Goal: Task Accomplishment & Management: Manage account settings

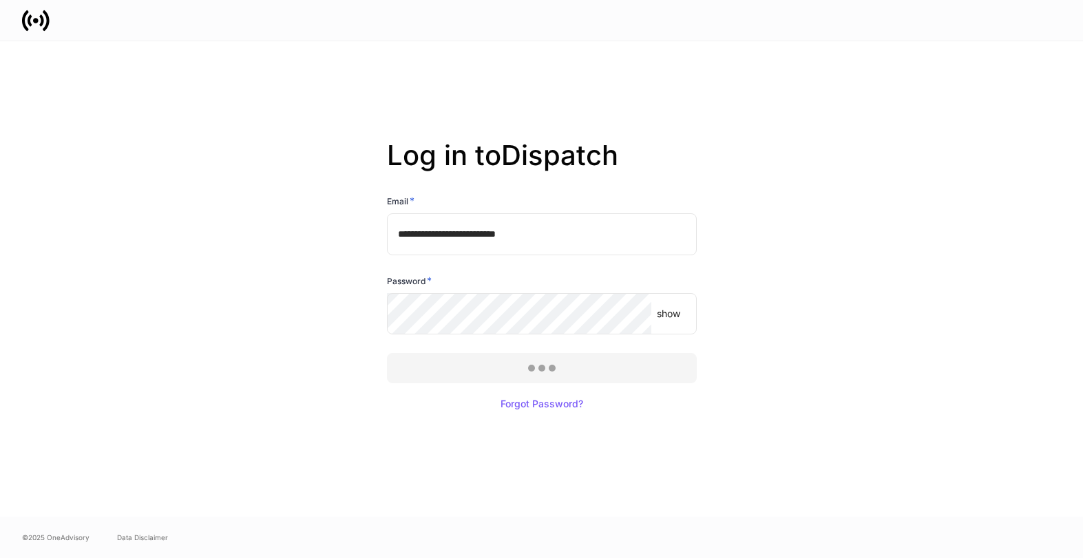
click at [485, 365] on div at bounding box center [541, 279] width 1083 height 558
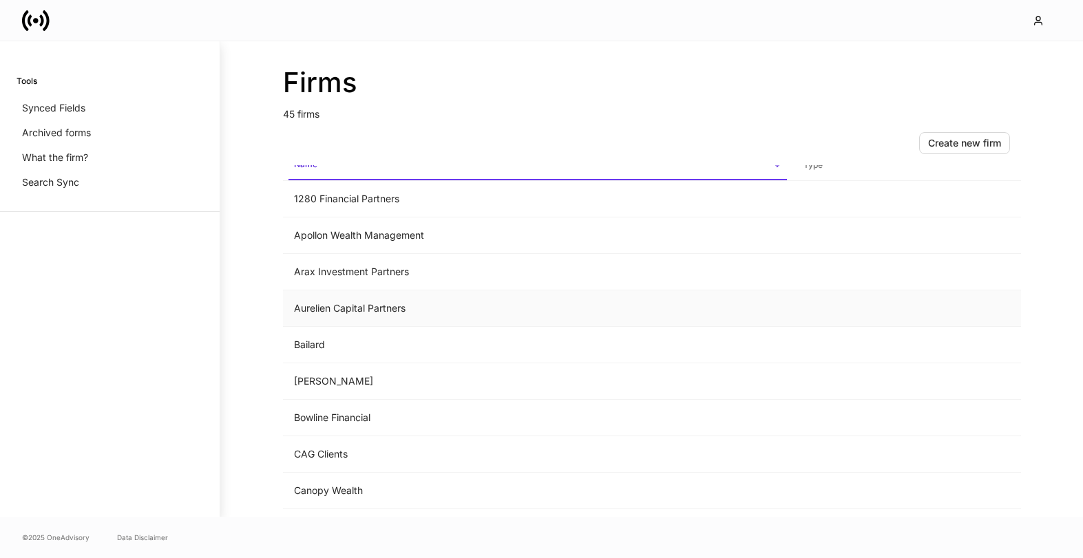
scroll to position [116, 0]
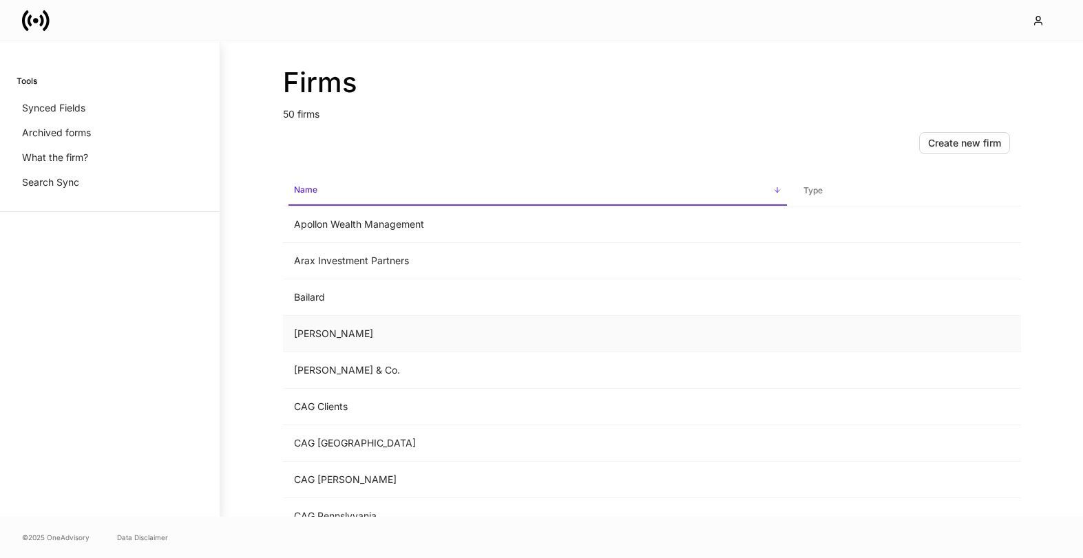
click at [350, 341] on td "Balentine" at bounding box center [537, 334] width 509 height 36
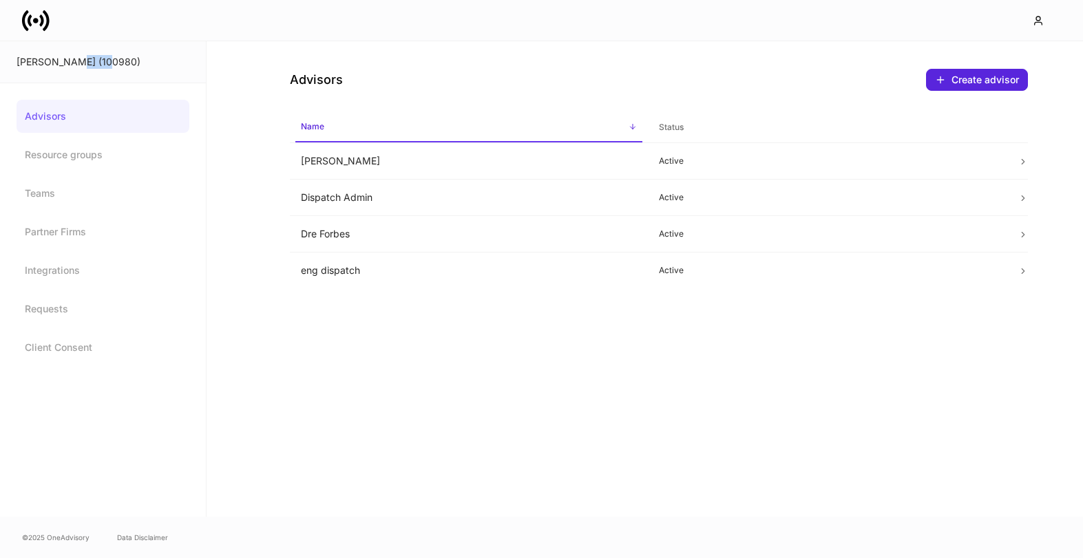
drag, startPoint x: 98, startPoint y: 61, endPoint x: 63, endPoint y: 61, distance: 35.1
click at [63, 61] on div "Balentine (100980)" at bounding box center [103, 62] width 173 height 14
copy div "100980"
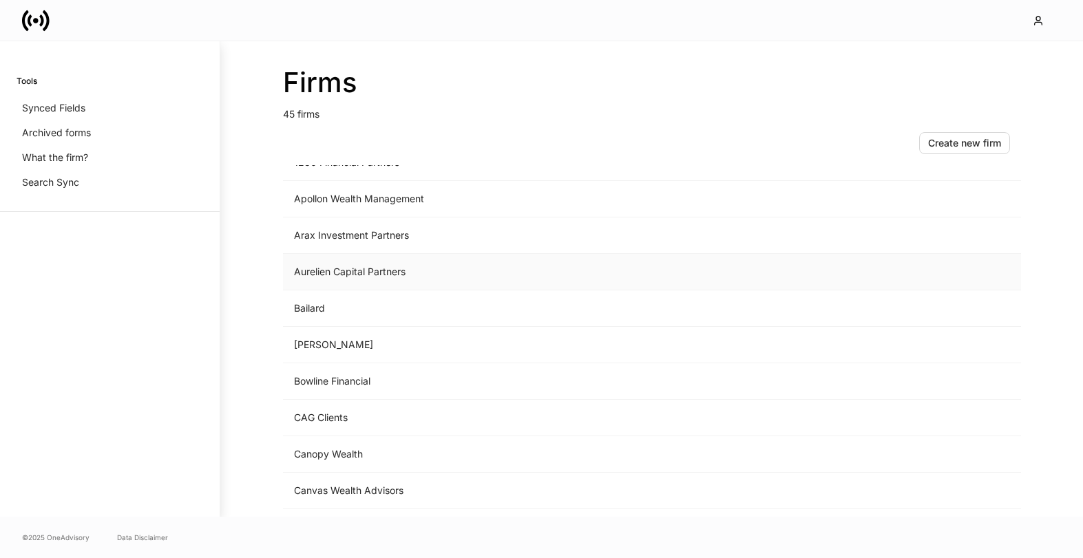
scroll to position [192, 0]
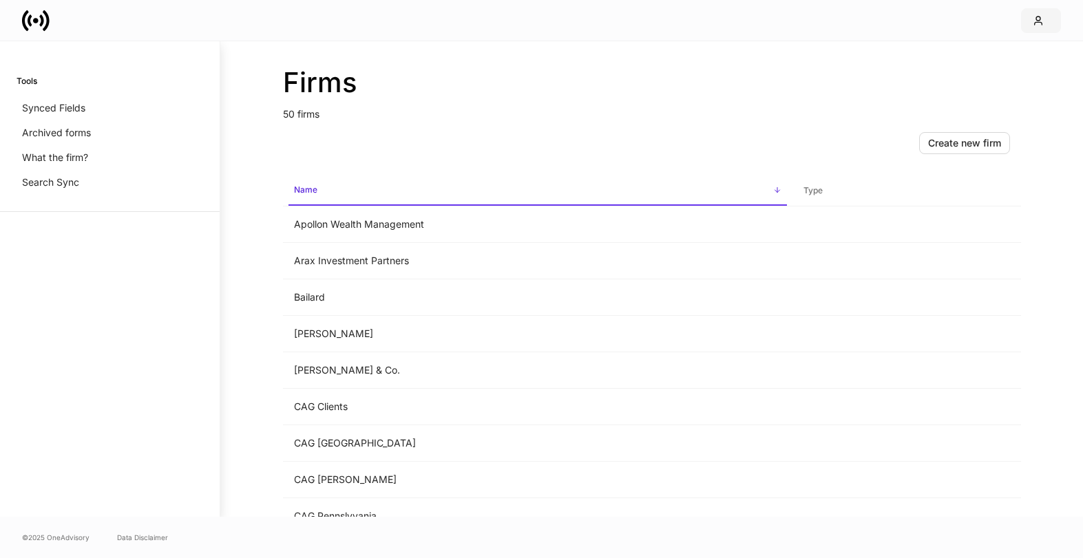
click at [1041, 19] on icon "button" at bounding box center [1037, 20] width 11 height 11
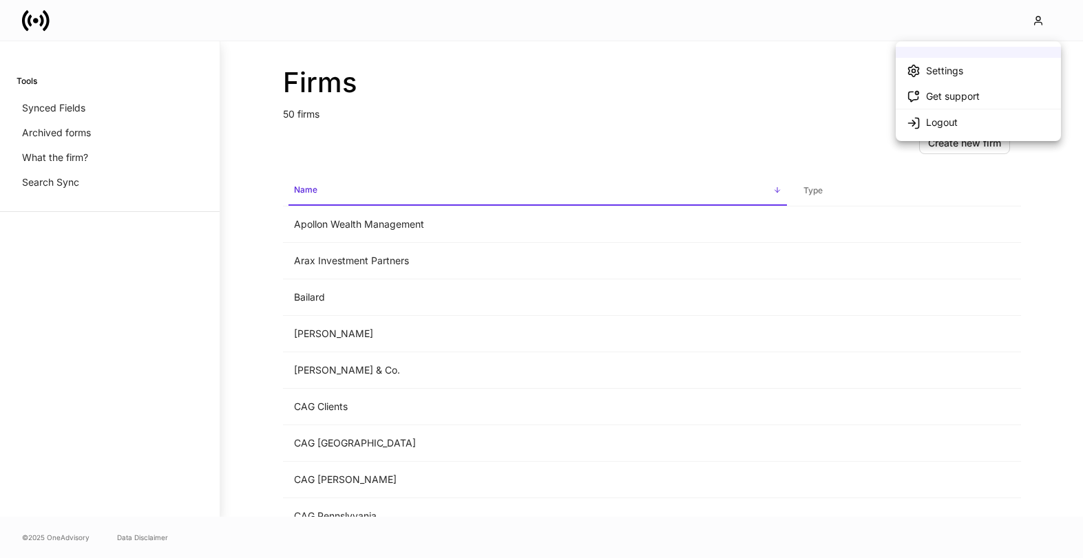
click at [1008, 68] on li "Settings" at bounding box center [977, 70] width 165 height 25
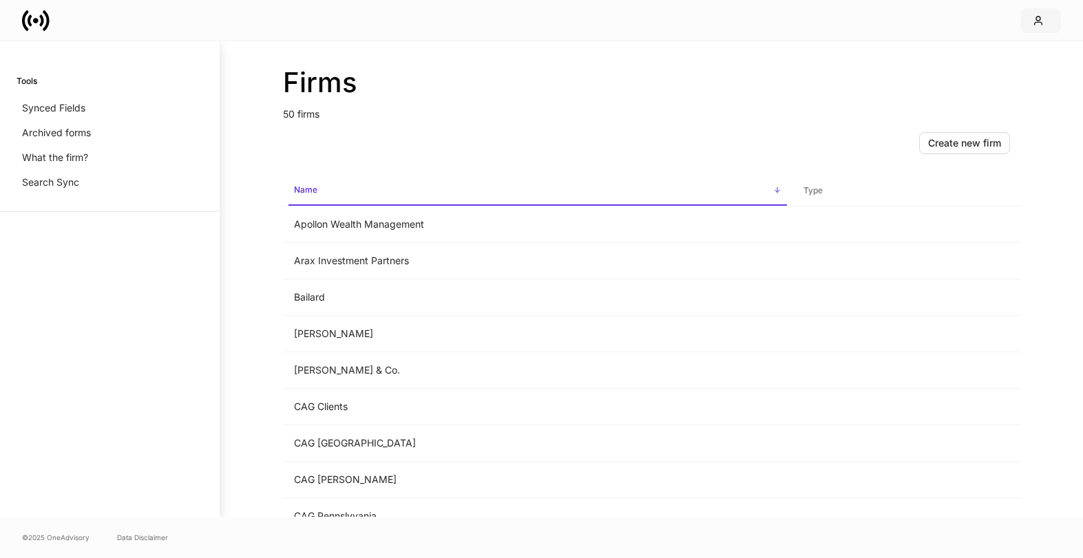
click at [1033, 22] on icon "button" at bounding box center [1037, 20] width 11 height 11
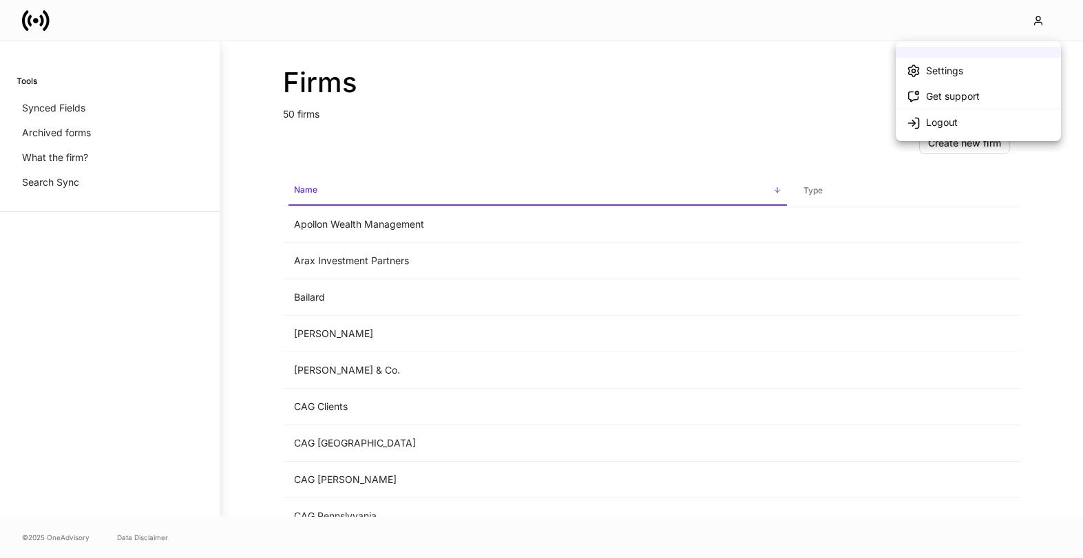
click at [1039, 19] on div at bounding box center [541, 279] width 1083 height 558
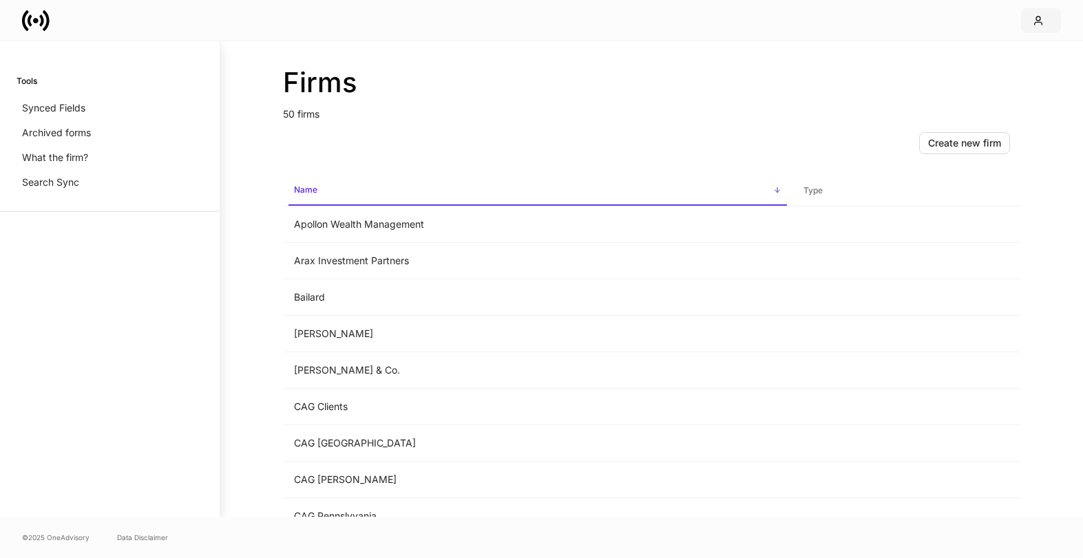
click at [1039, 19] on icon "button" at bounding box center [1037, 20] width 11 height 11
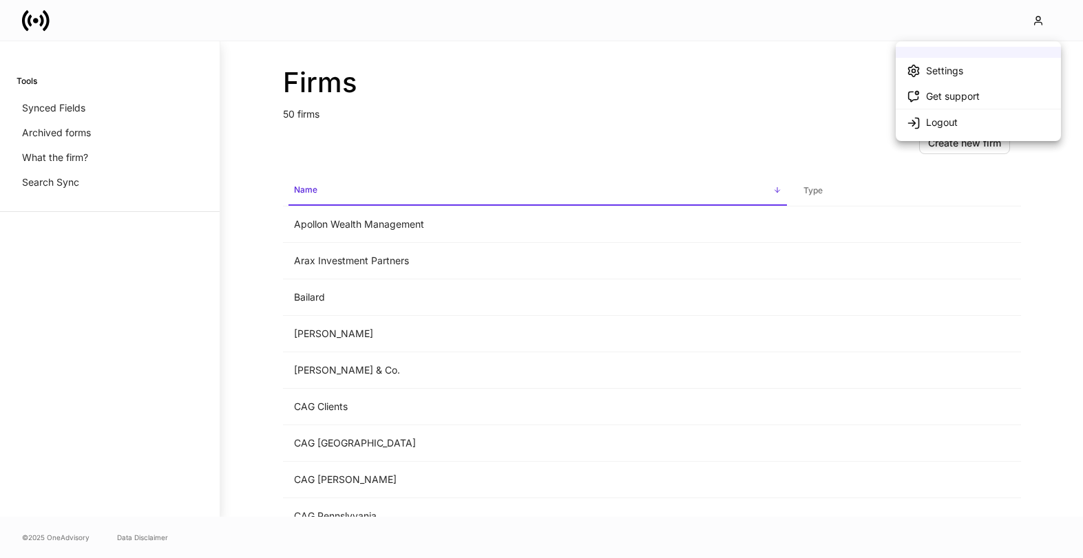
click at [385, 280] on div at bounding box center [541, 279] width 1083 height 558
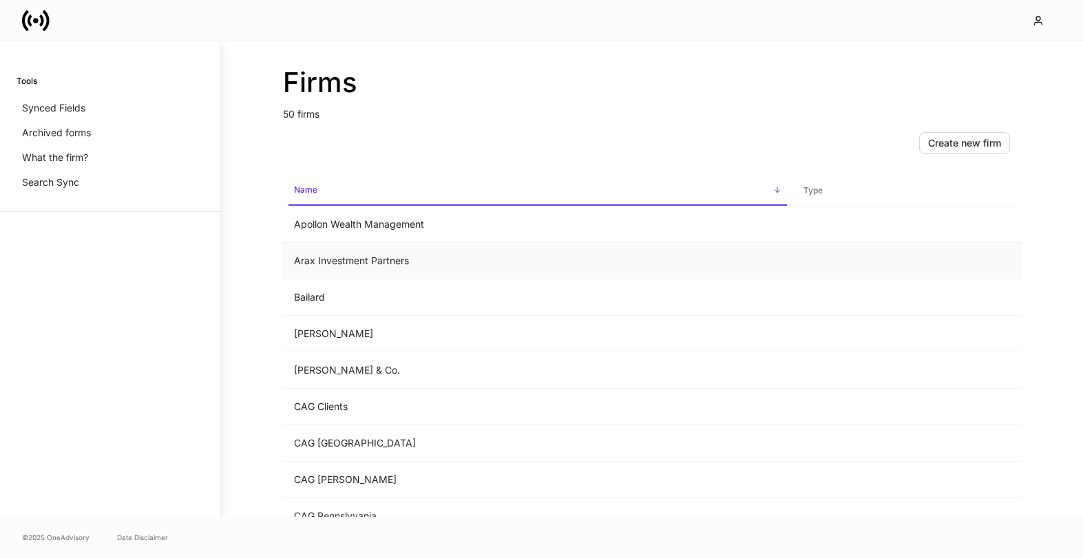
click at [379, 259] on td "Arax Investment Partners" at bounding box center [537, 261] width 509 height 36
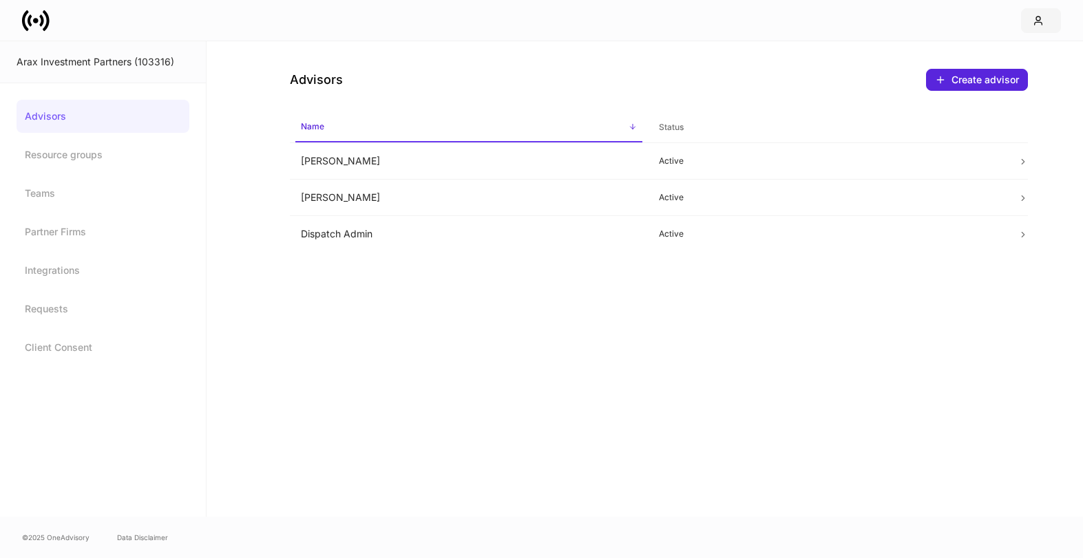
click at [1039, 23] on icon "button" at bounding box center [1037, 20] width 11 height 11
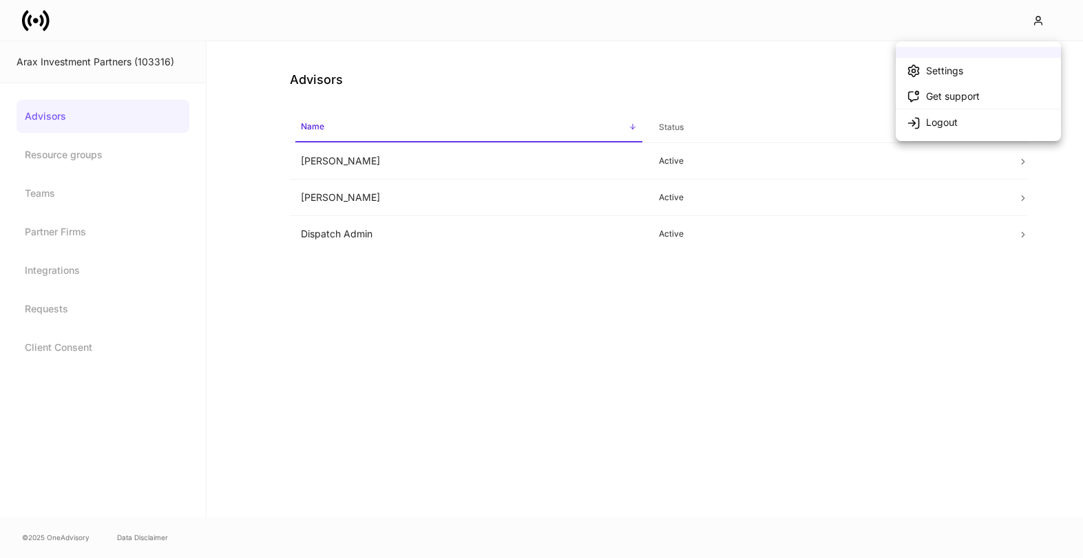
click at [974, 67] on li "Settings" at bounding box center [977, 70] width 165 height 25
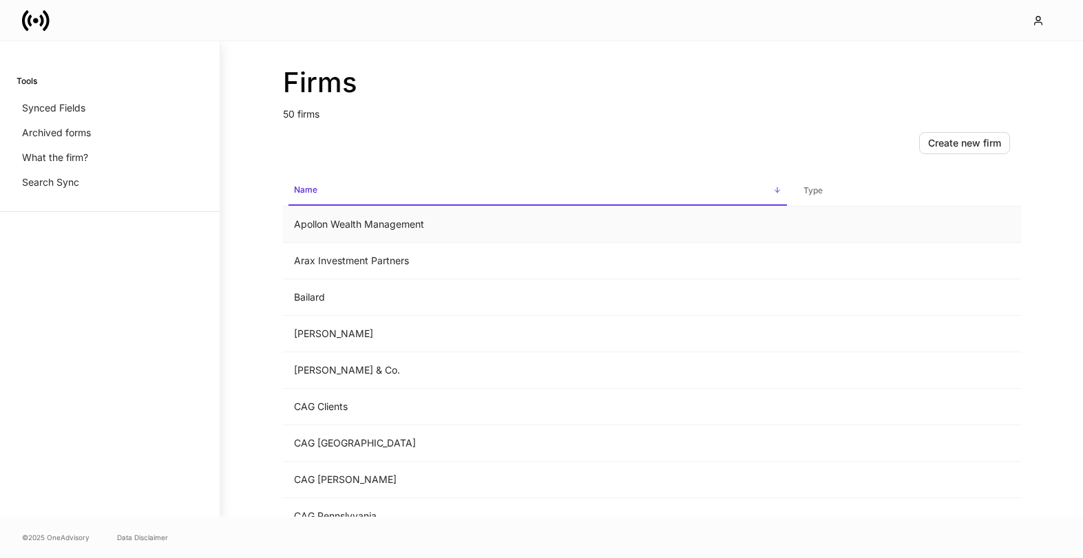
click at [377, 215] on td "Apollon Wealth Management" at bounding box center [537, 224] width 509 height 36
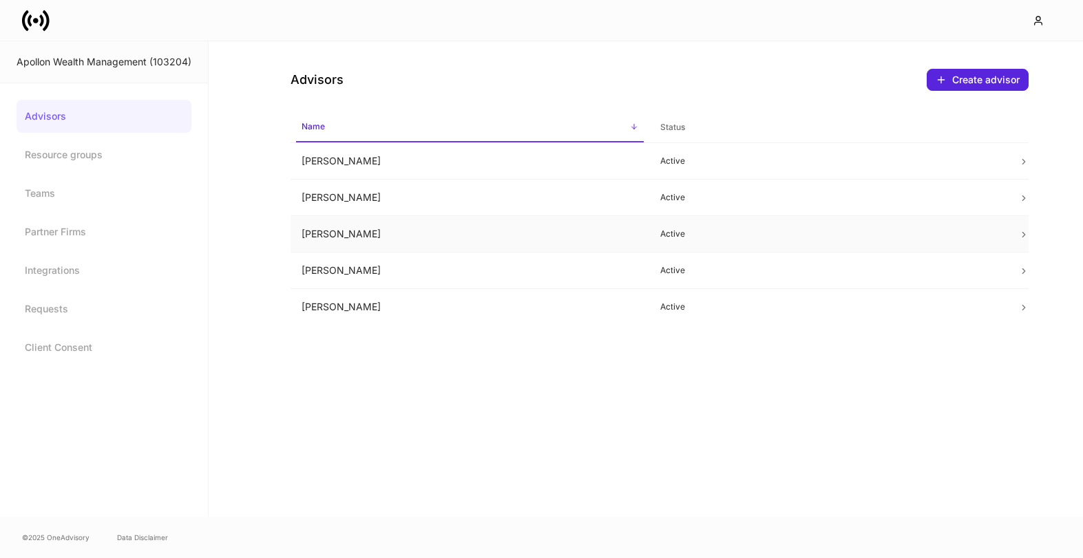
click at [619, 239] on td "Erika Leon" at bounding box center [469, 234] width 359 height 36
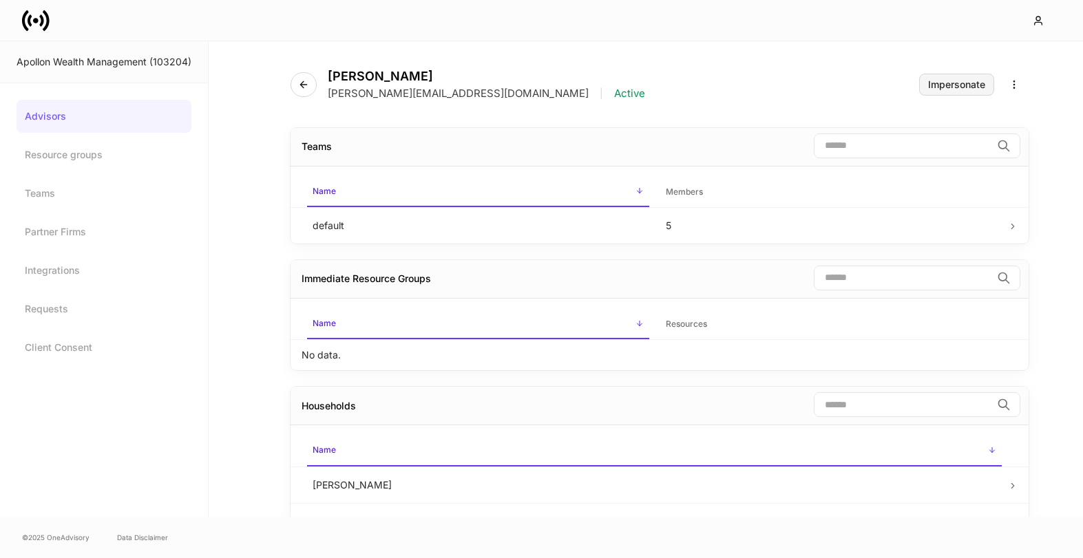
click at [933, 80] on div "Impersonate" at bounding box center [956, 85] width 57 height 10
